Goal: Check status: Check status

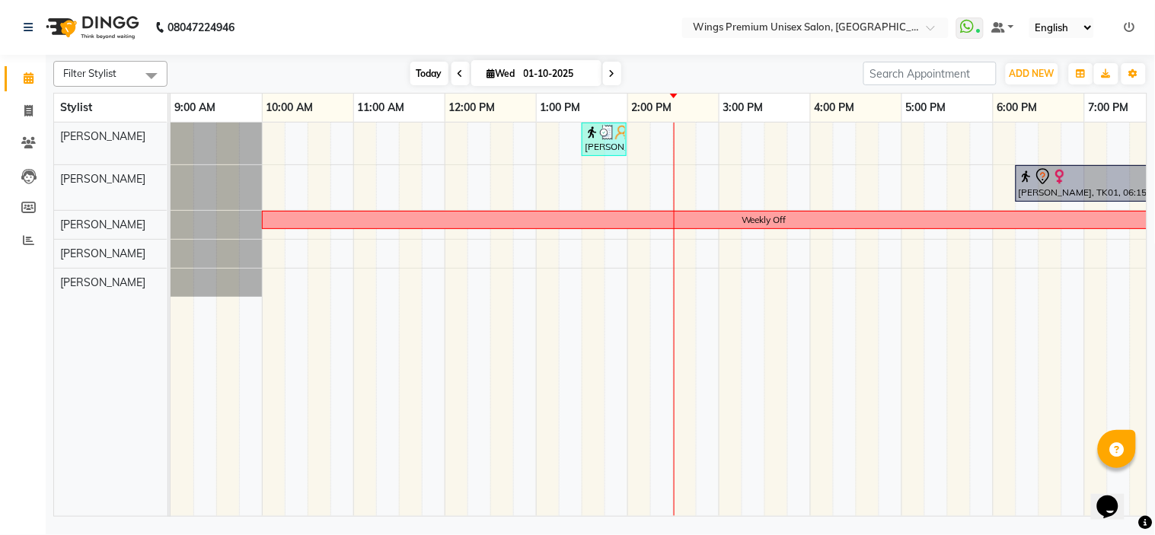
click at [420, 64] on span "Today" at bounding box center [429, 74] width 38 height 24
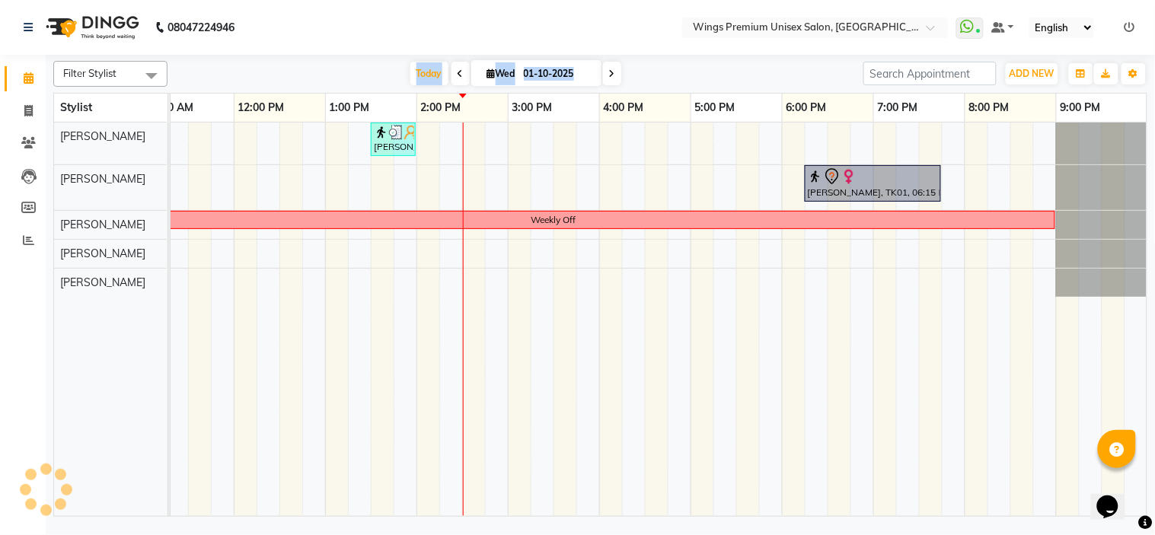
click at [344, 69] on div "[DATE] [DATE]" at bounding box center [515, 73] width 681 height 23
click at [675, 65] on div "[DATE] [DATE]" at bounding box center [515, 73] width 681 height 23
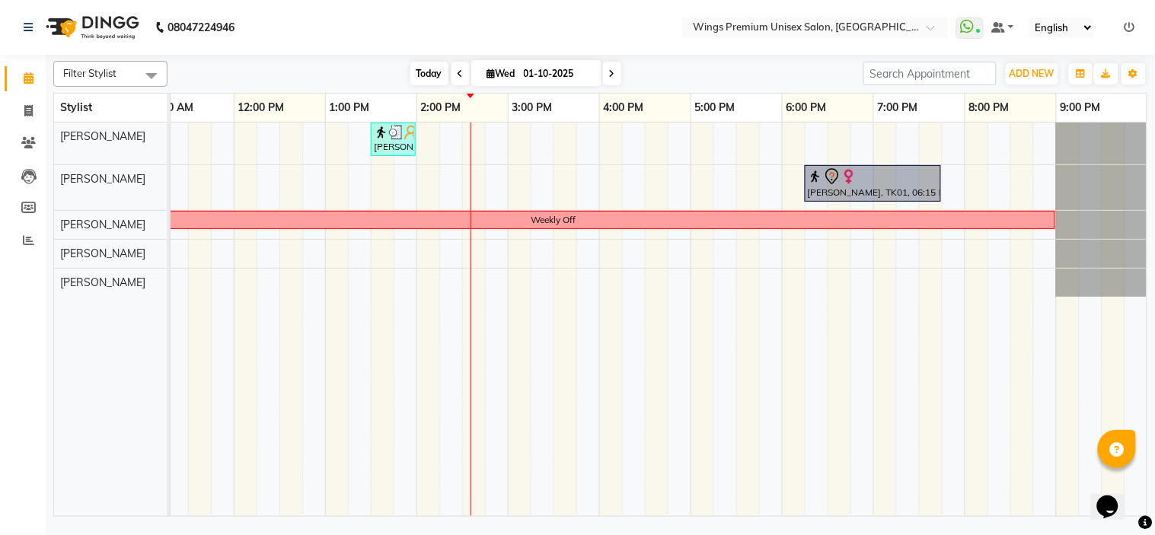
click at [414, 69] on span "Today" at bounding box center [429, 74] width 38 height 24
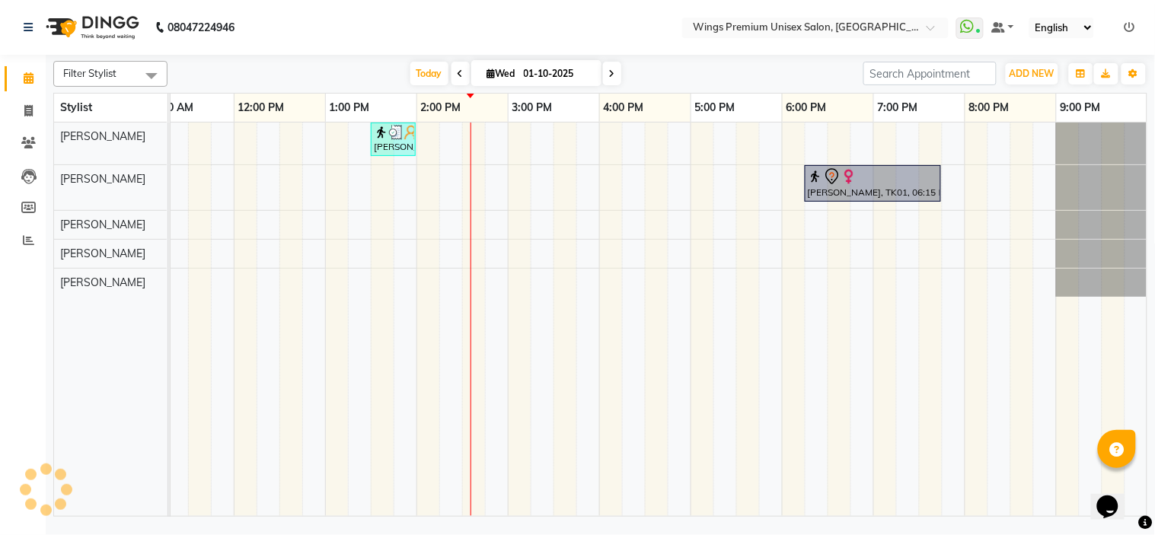
click at [335, 71] on div "[DATE] [DATE]" at bounding box center [515, 73] width 681 height 23
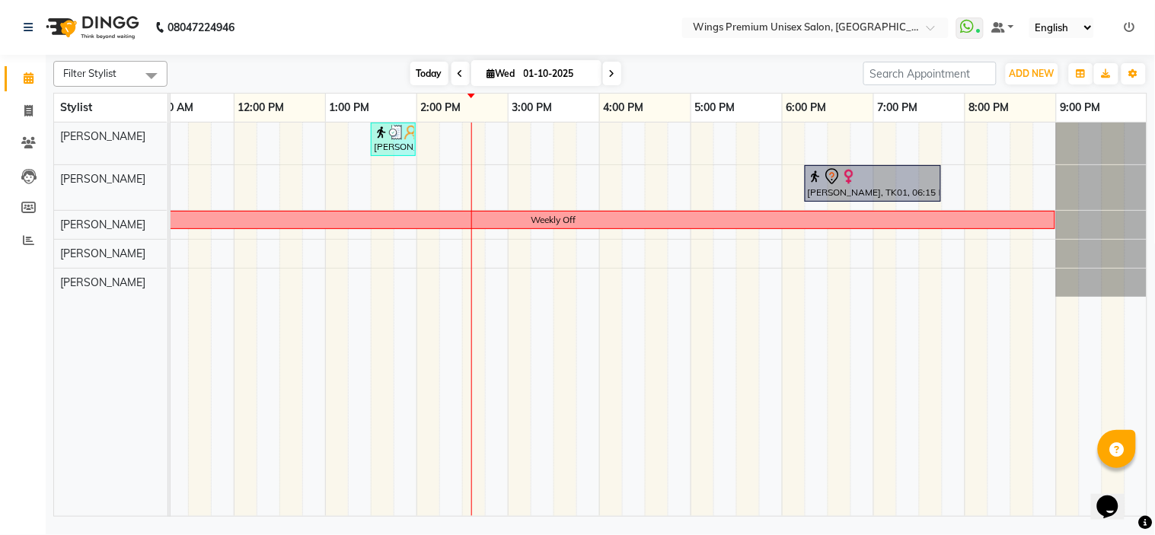
click at [417, 72] on span "Today" at bounding box center [429, 74] width 38 height 24
